Goal: Contribute content

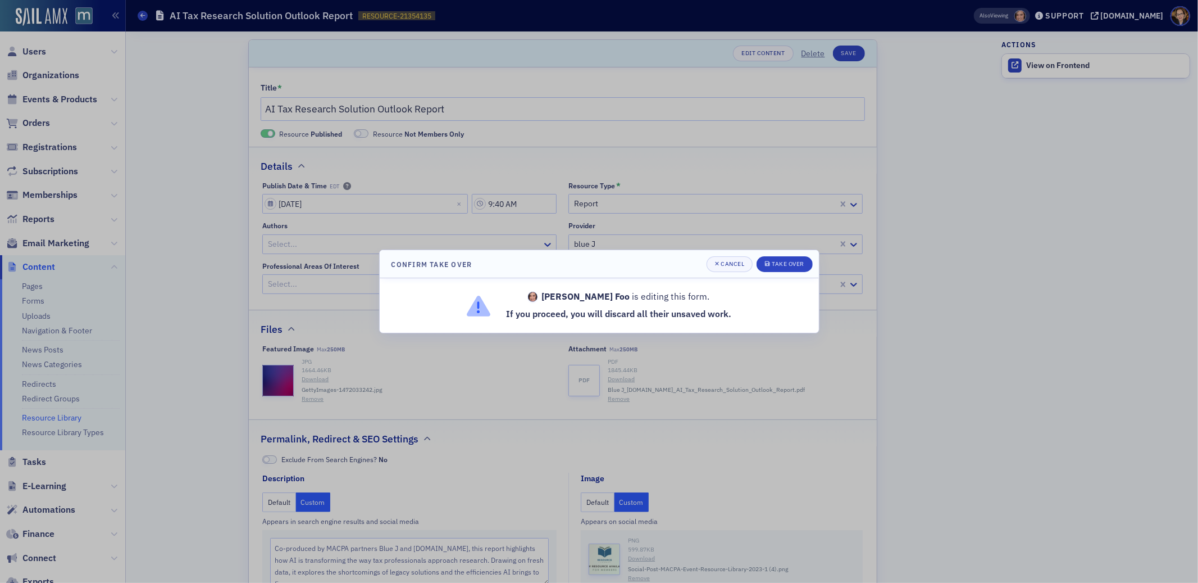
click at [39, 49] on div at bounding box center [599, 291] width 1198 height 583
